Goal: Information Seeking & Learning: Understand process/instructions

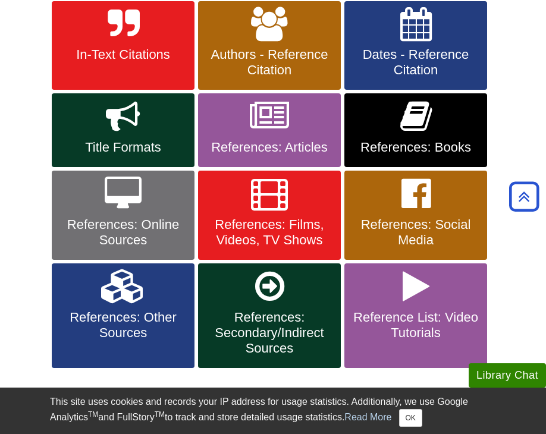
scroll to position [267, 0]
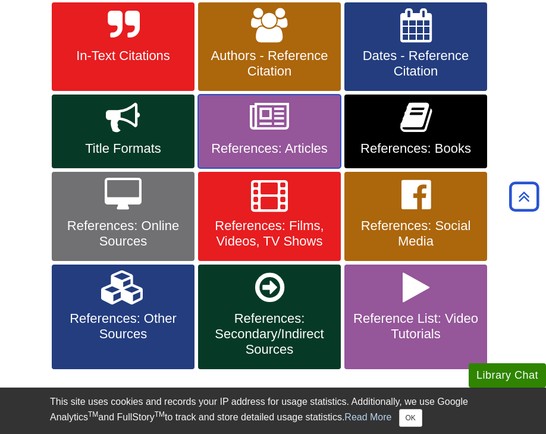
click at [267, 134] on link "References: Articles" at bounding box center [269, 131] width 143 height 74
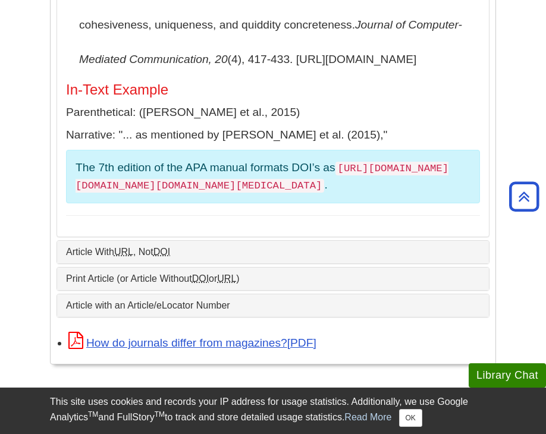
scroll to position [613, 0]
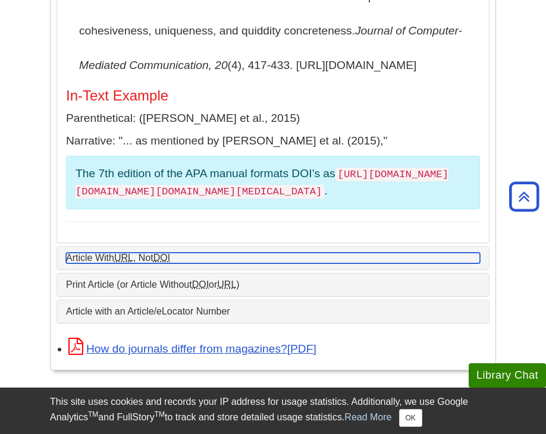
click at [286, 253] on link "Article With URL , Not DOI" at bounding box center [273, 258] width 414 height 11
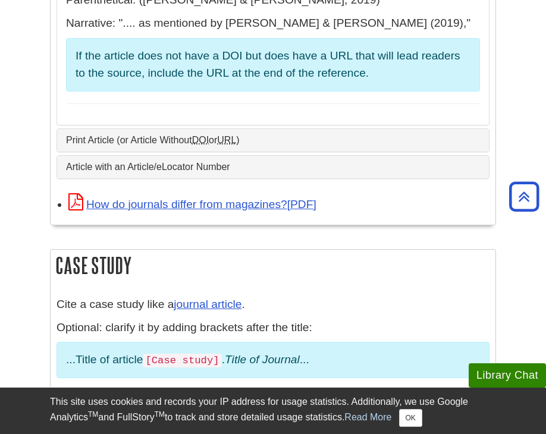
scroll to position [735, 0]
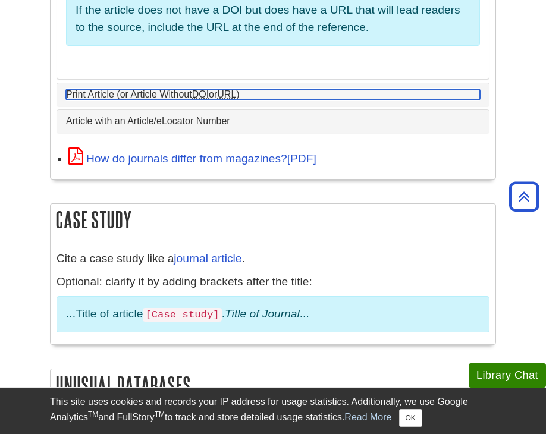
click at [278, 100] on link "Print Article (or Article Without DOI or URL )" at bounding box center [273, 94] width 414 height 11
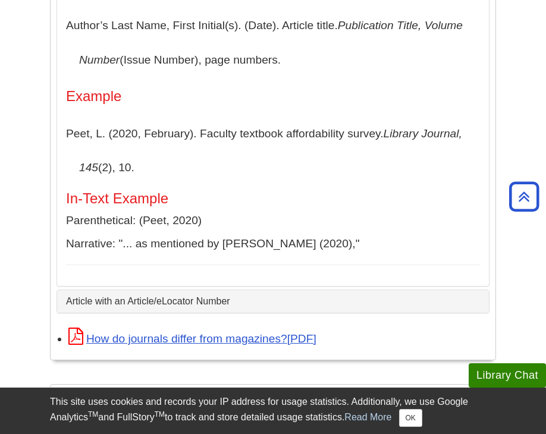
scroll to position [411, 0]
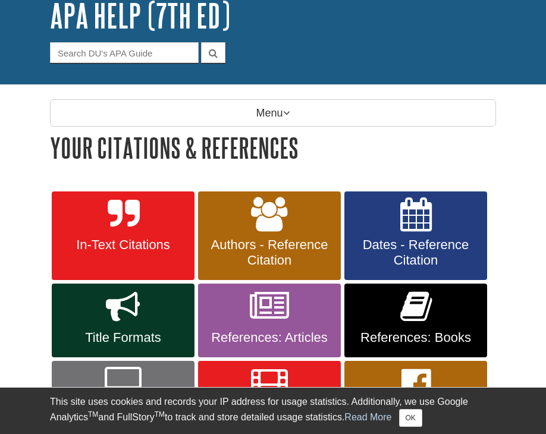
scroll to position [94, 0]
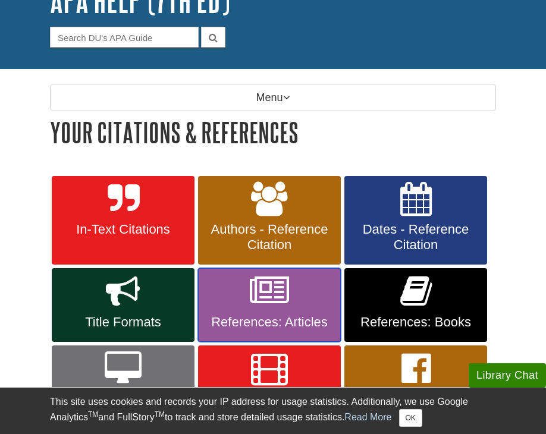
click at [275, 300] on icon at bounding box center [269, 291] width 39 height 34
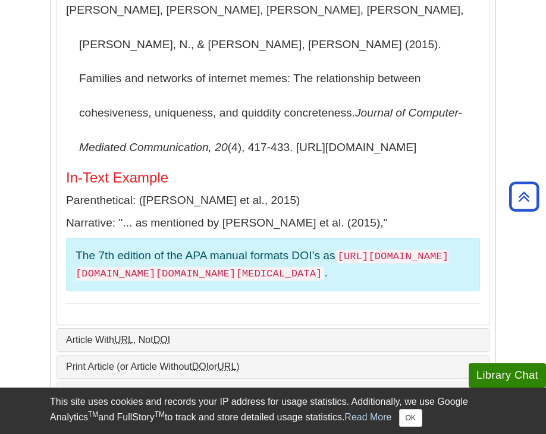
scroll to position [532, 0]
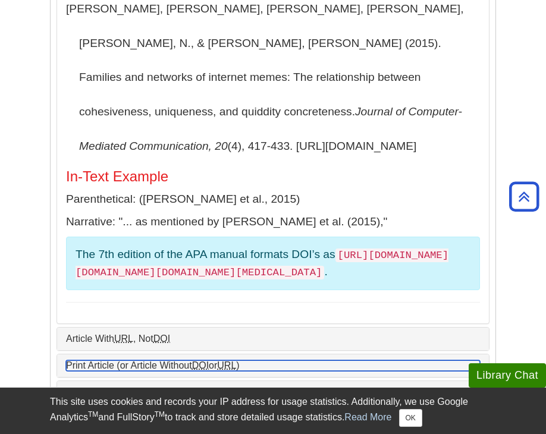
click at [209, 360] on abbr "DOI" at bounding box center [200, 365] width 17 height 10
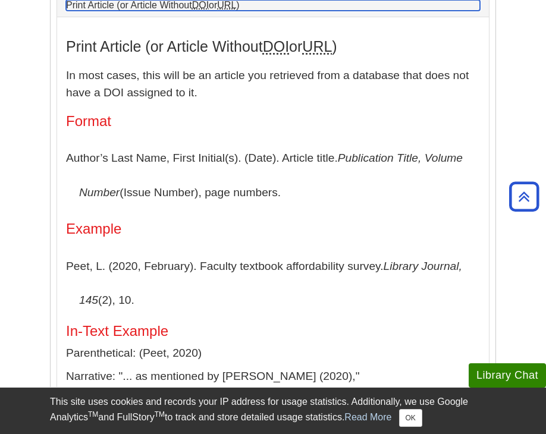
scroll to position [373, 0]
